Goal: Task Accomplishment & Management: Manage account settings

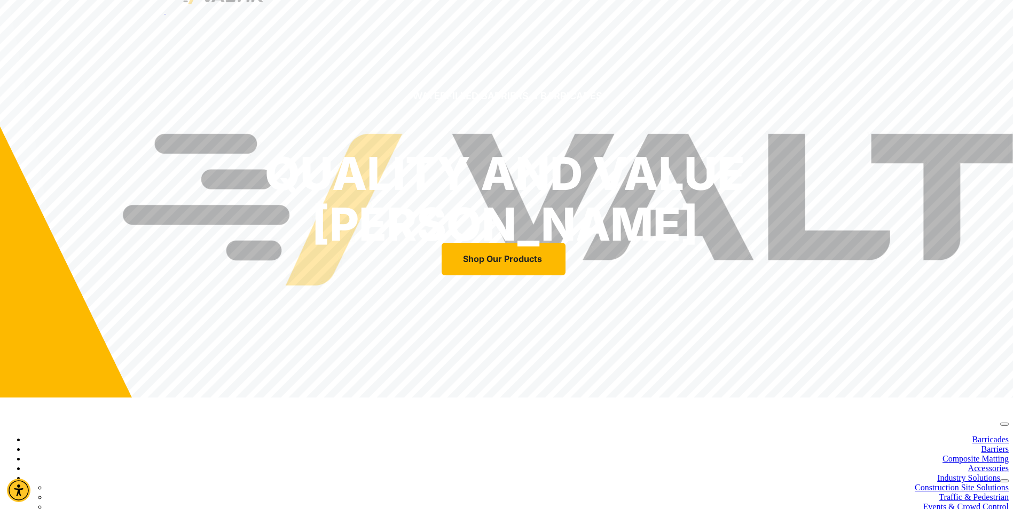
scroll to position [160, 0]
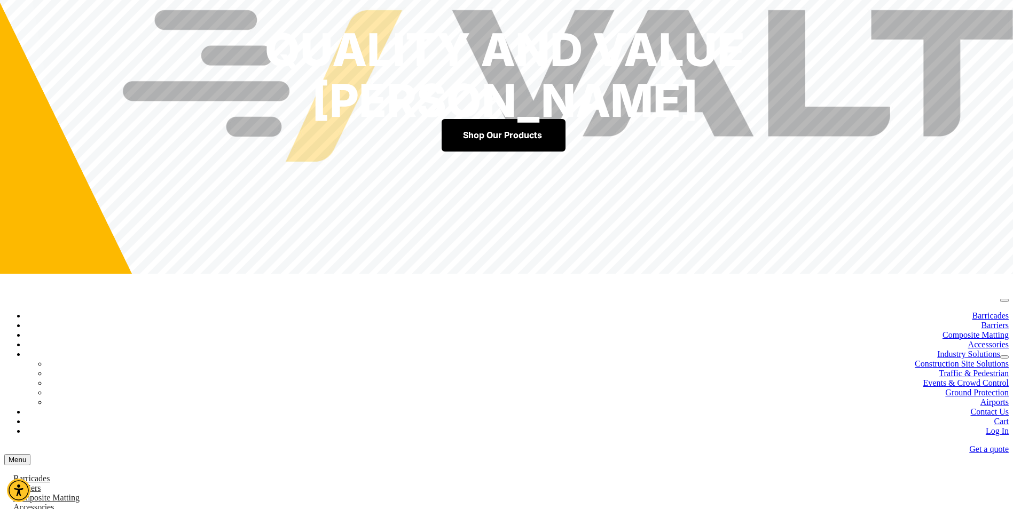
click at [482, 152] on link "Shop Our Products" at bounding box center [504, 135] width 124 height 33
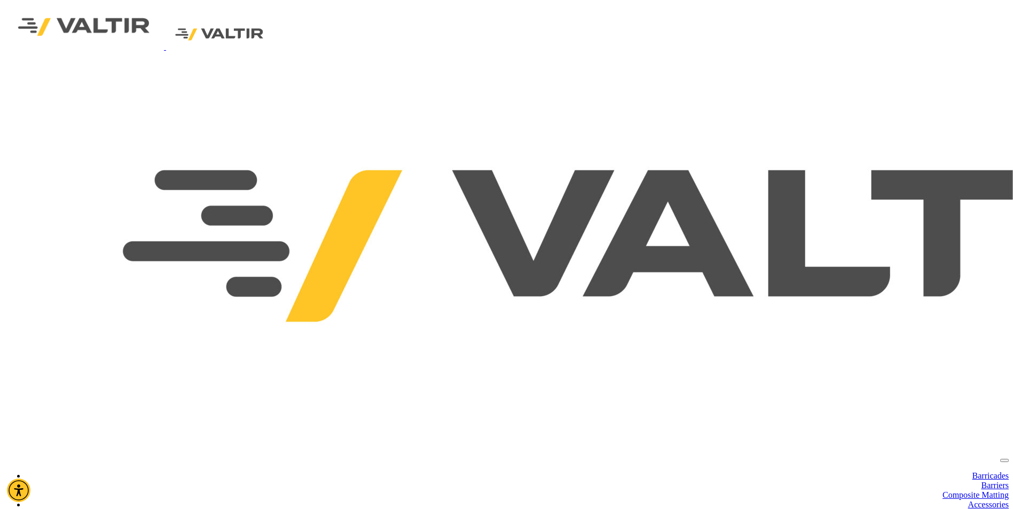
paste input "**********"
type input "**********"
